Goal: Task Accomplishment & Management: Complete application form

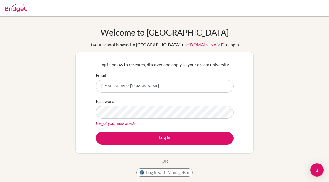
type input "[EMAIL_ADDRESS][DOMAIN_NAME]"
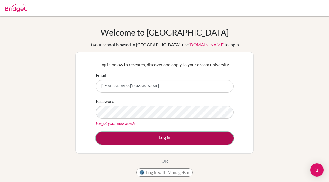
click at [112, 142] on button "Log in" at bounding box center [165, 138] width 138 height 13
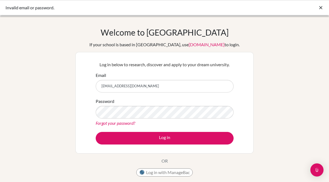
click at [106, 86] on input "[EMAIL_ADDRESS][DOMAIN_NAME]" at bounding box center [165, 86] width 138 height 13
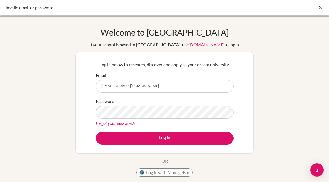
click at [106, 86] on input "[EMAIL_ADDRESS][DOMAIN_NAME]" at bounding box center [165, 86] width 138 height 13
type input "[EMAIL_ADDRESS][DOMAIN_NAME]"
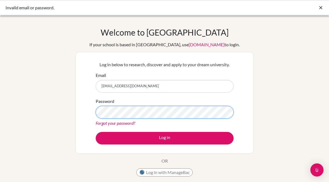
click at [96, 132] on button "Log in" at bounding box center [165, 138] width 138 height 13
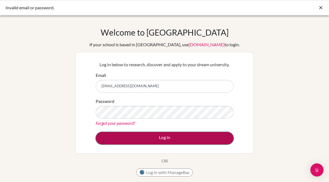
click at [117, 133] on button "Log in" at bounding box center [165, 138] width 138 height 13
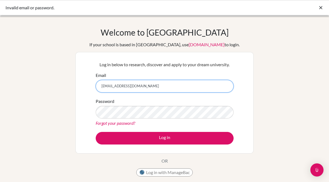
click at [111, 87] on input "[EMAIL_ADDRESS][DOMAIN_NAME]" at bounding box center [165, 86] width 138 height 13
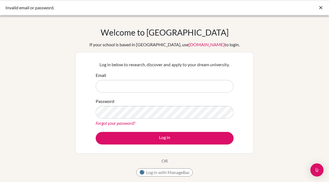
click at [322, 8] on icon at bounding box center [320, 7] width 5 height 5
